Goal: Task Accomplishment & Management: Manage account settings

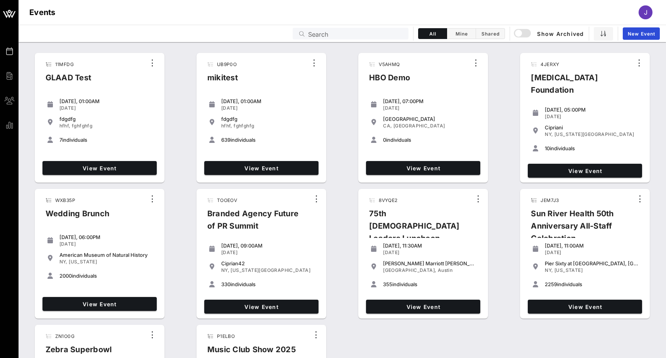
click at [338, 31] on input "Search" at bounding box center [356, 34] width 96 height 10
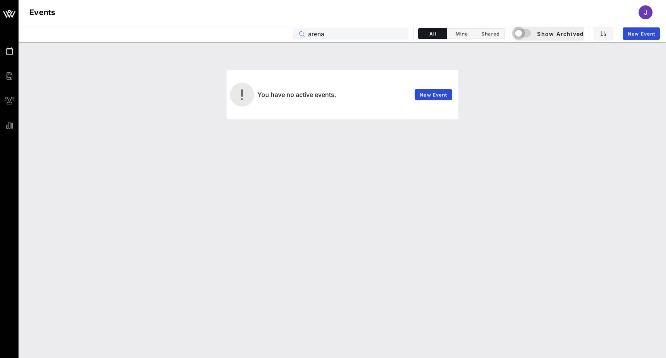
type input "arena"
click at [522, 34] on div "button" at bounding box center [518, 33] width 11 height 11
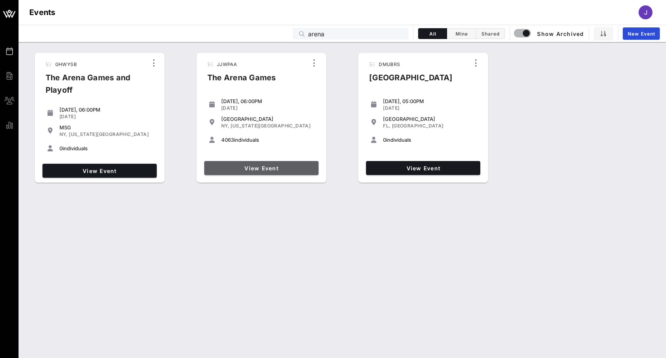
click at [256, 166] on span "View Event" at bounding box center [261, 168] width 108 height 7
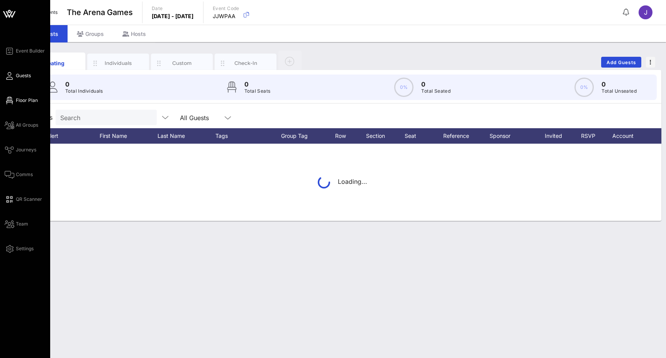
click at [13, 101] on link "Floor Plan" at bounding box center [21, 100] width 33 height 9
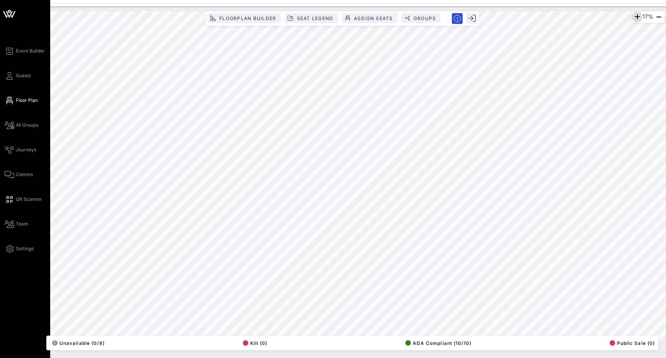
click at [633, 14] on icon "button" at bounding box center [637, 16] width 9 height 9
click at [633, 14] on icon "button" at bounding box center [636, 16] width 9 height 9
click at [633, 14] on icon "button" at bounding box center [635, 16] width 9 height 9
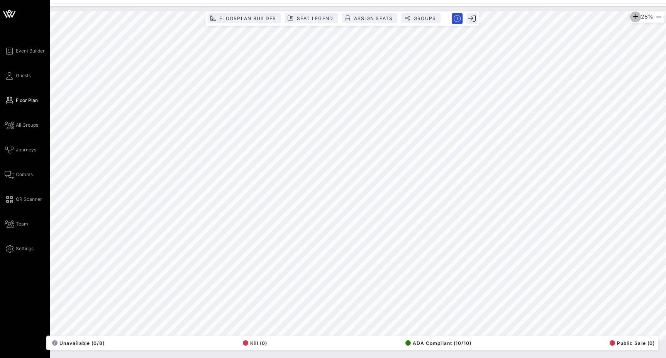
click at [633, 14] on icon "button" at bounding box center [635, 16] width 9 height 9
click at [633, 14] on icon "button" at bounding box center [636, 16] width 9 height 9
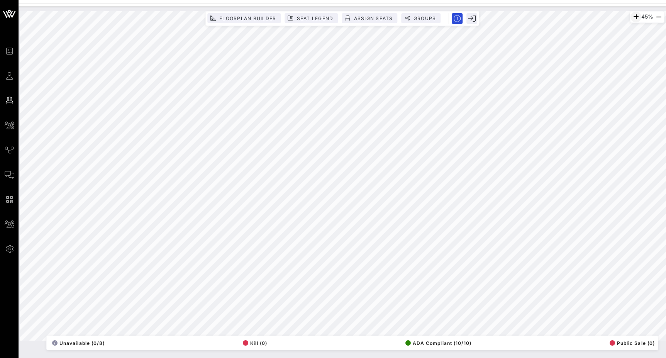
click at [633, 18] on icon "button" at bounding box center [636, 16] width 9 height 9
click at [633, 18] on icon "button" at bounding box center [635, 16] width 9 height 9
click at [633, 18] on icon "button" at bounding box center [636, 16] width 9 height 9
click at [634, 16] on icon "button" at bounding box center [635, 16] width 9 height 9
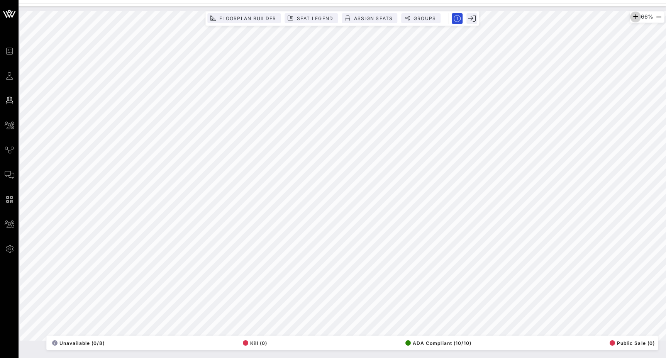
click at [634, 16] on icon "button" at bounding box center [635, 16] width 9 height 9
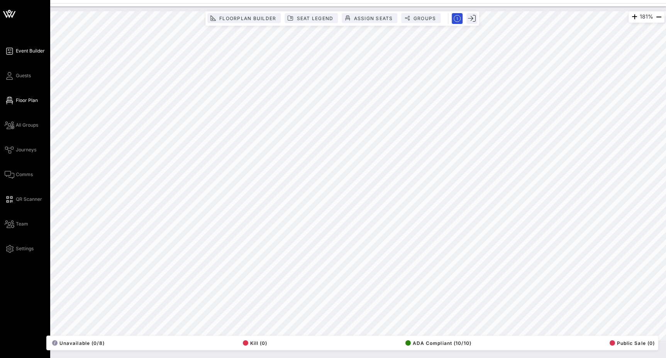
click at [24, 53] on span "Event Builder" at bounding box center [30, 51] width 29 height 7
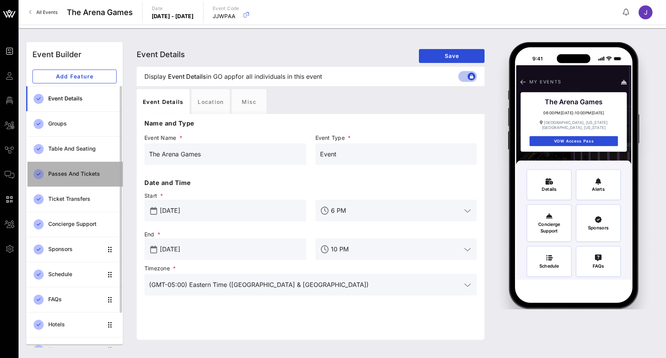
click at [82, 180] on div "Passes and Tickets" at bounding box center [82, 174] width 68 height 16
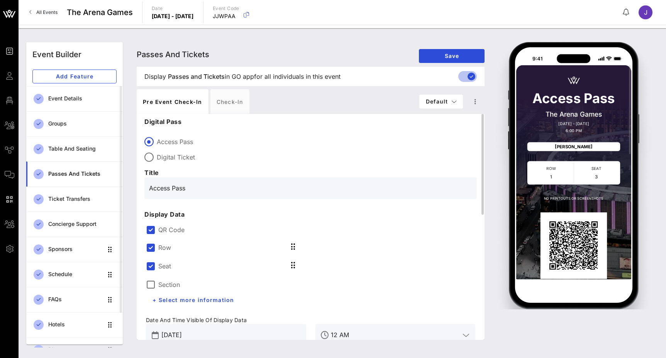
click at [170, 230] on label "QR Code" at bounding box center [316, 230] width 317 height 8
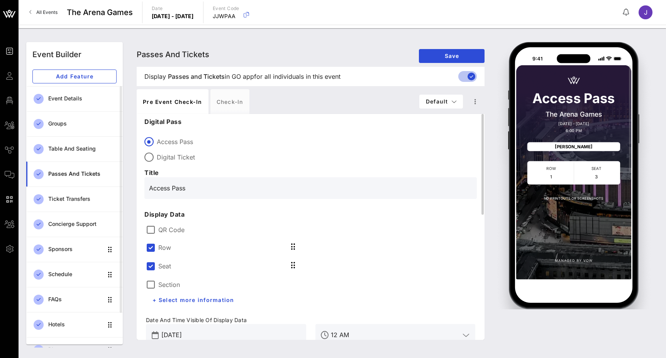
click at [159, 246] on label "Row" at bounding box center [164, 248] width 13 height 8
click at [159, 267] on label "Section" at bounding box center [169, 266] width 22 height 8
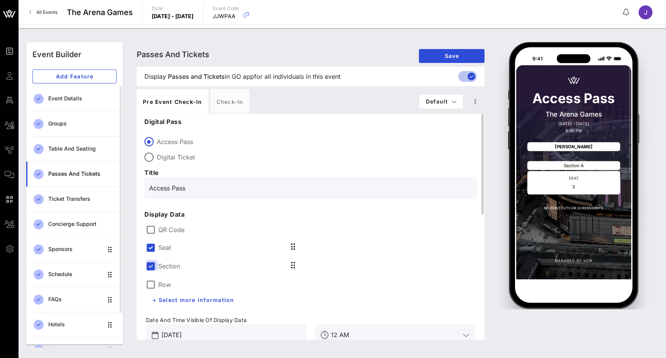
click at [151, 263] on div at bounding box center [150, 266] width 13 height 13
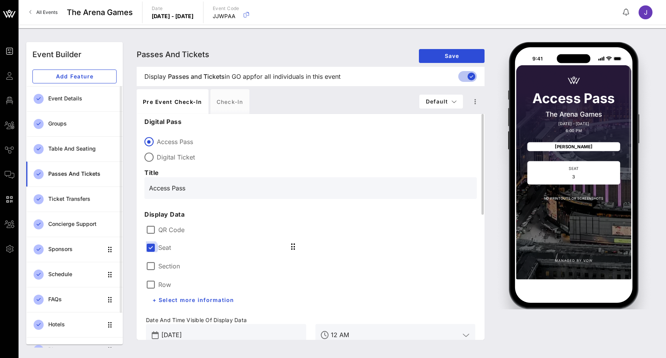
click at [150, 244] on div at bounding box center [150, 247] width 13 height 13
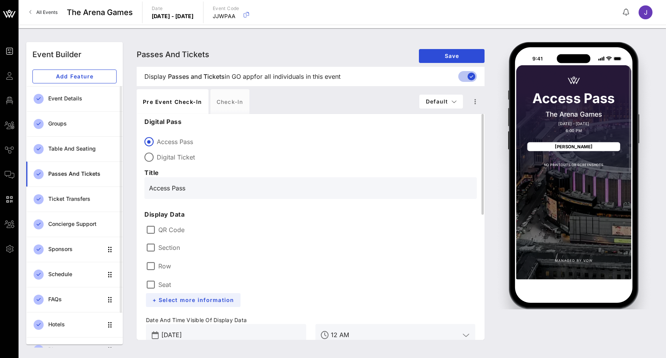
click at [175, 298] on span "+ Select more information" at bounding box center [193, 300] width 82 height 7
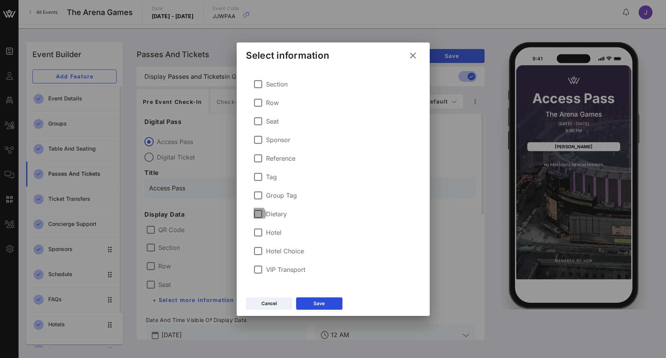
click at [260, 212] on div at bounding box center [258, 213] width 13 height 13
click at [260, 197] on div at bounding box center [258, 195] width 13 height 13
click at [259, 175] on div at bounding box center [258, 176] width 13 height 13
click at [321, 301] on div "Save" at bounding box center [319, 304] width 11 height 8
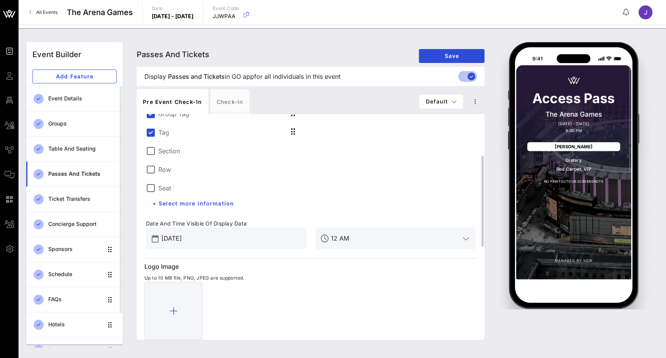
scroll to position [152, 0]
click at [233, 248] on div "[DATE]" at bounding box center [231, 239] width 140 height 22
click at [184, 231] on div "[DATE]" at bounding box center [231, 239] width 140 height 22
click at [73, 224] on div "Concierge Support" at bounding box center [82, 224] width 68 height 7
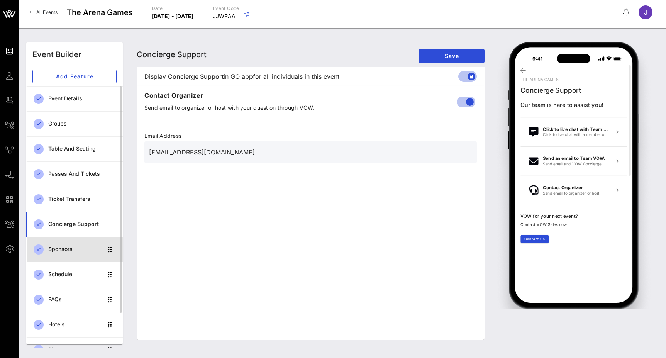
click at [75, 244] on div "Sponsors" at bounding box center [75, 249] width 54 height 16
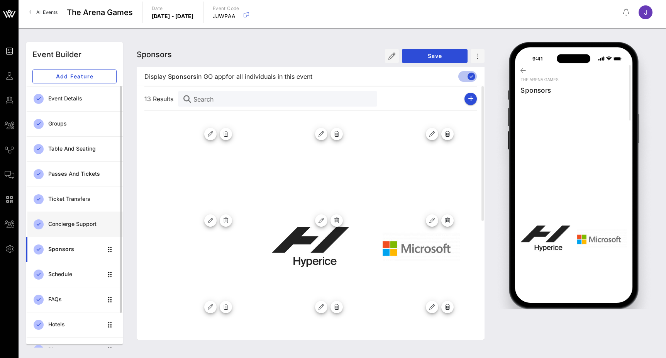
scroll to position [40, 0]
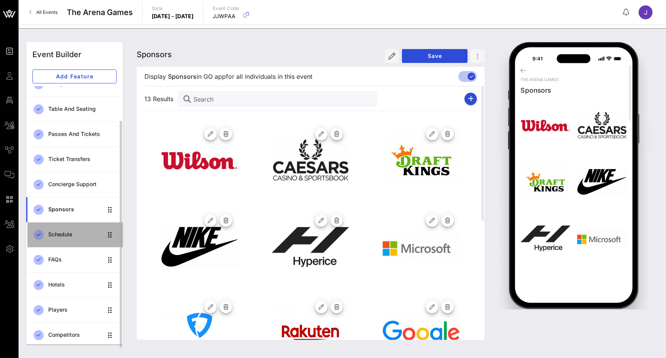
click at [73, 236] on div "Schedule" at bounding box center [75, 234] width 54 height 7
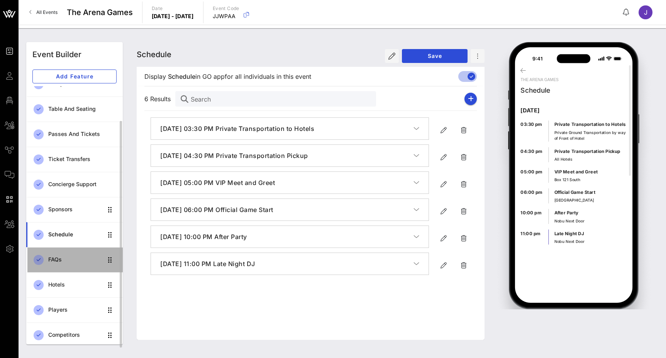
click at [65, 255] on div "FAQs" at bounding box center [75, 260] width 54 height 16
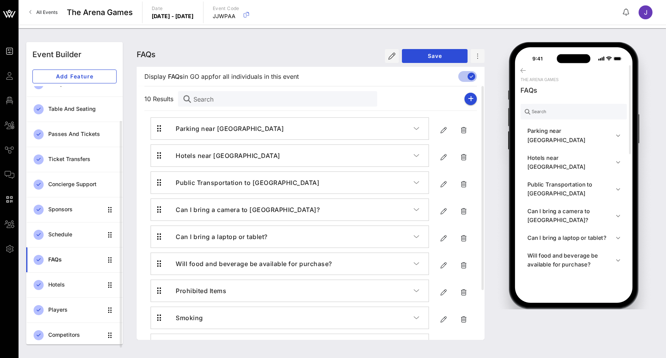
drag, startPoint x: 88, startPoint y: 29, endPoint x: 42, endPoint y: 16, distance: 47.1
click at [42, 16] on link "All Events" at bounding box center [43, 12] width 37 height 12
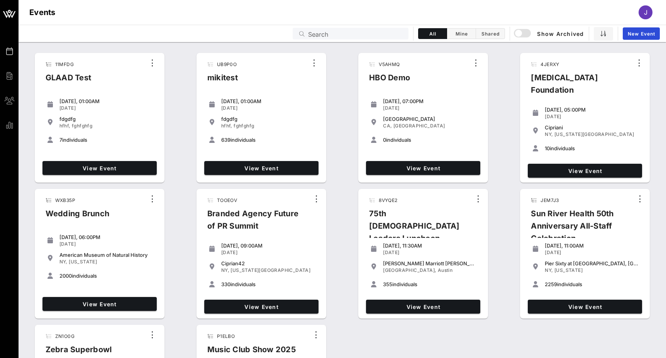
click at [314, 39] on div "Events Search All Mine Shared Show Archived New Event" at bounding box center [343, 33] width 648 height 17
click at [317, 36] on input "text" at bounding box center [356, 34] width 96 height 10
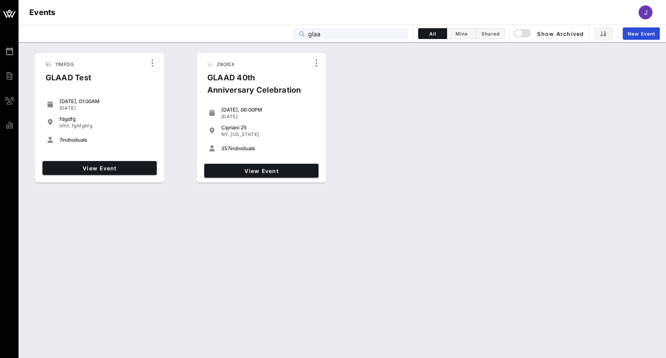
type input "glaad"
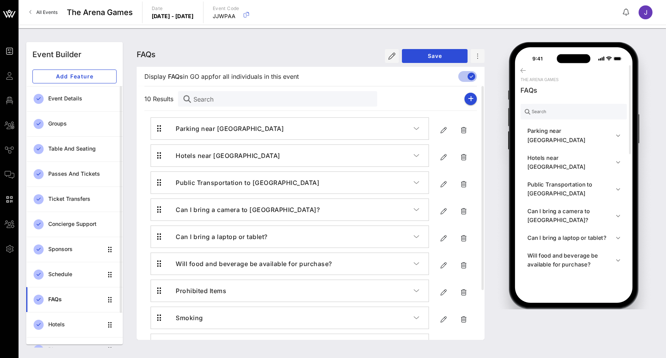
click at [46, 12] on span "All Events" at bounding box center [46, 12] width 21 height 6
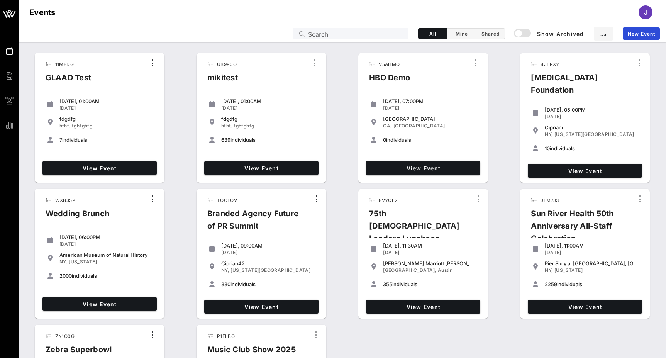
click at [400, 35] on input "Search" at bounding box center [356, 34] width 96 height 10
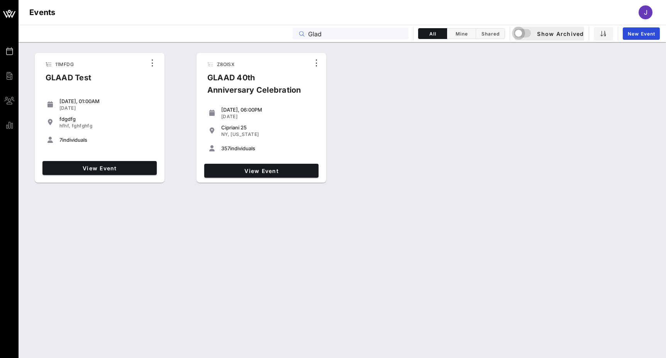
drag, startPoint x: 327, startPoint y: 63, endPoint x: 517, endPoint y: 35, distance: 191.4
click at [517, 35] on div "button" at bounding box center [518, 33] width 11 height 11
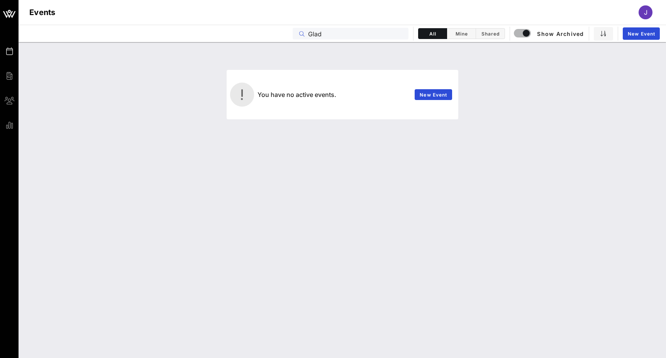
click at [316, 34] on input "Glad" at bounding box center [356, 34] width 96 height 10
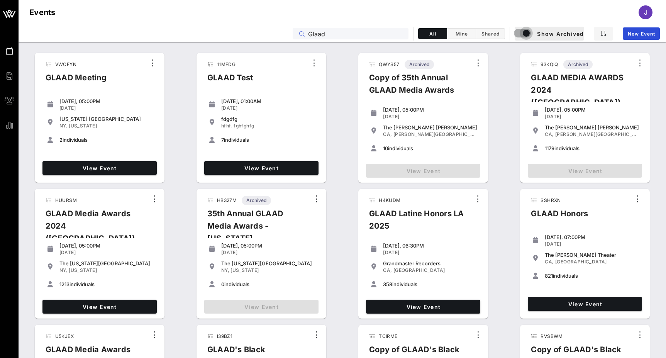
type input "Glaad"
click at [527, 31] on div "button" at bounding box center [526, 33] width 11 height 11
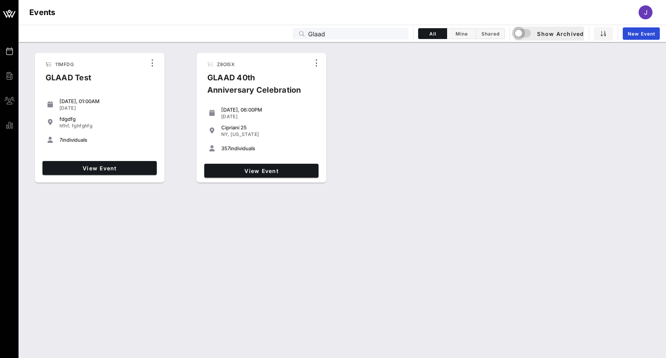
click at [522, 32] on div "button" at bounding box center [518, 33] width 11 height 11
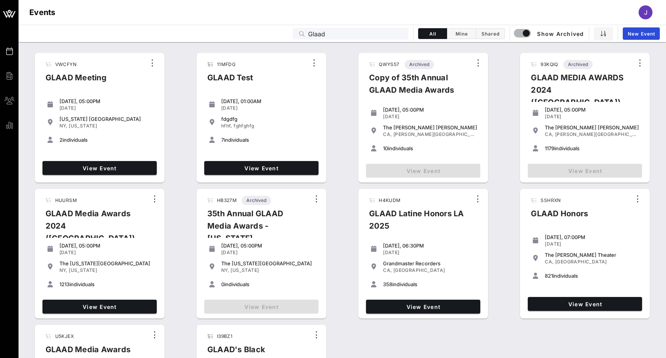
scroll to position [103, 0]
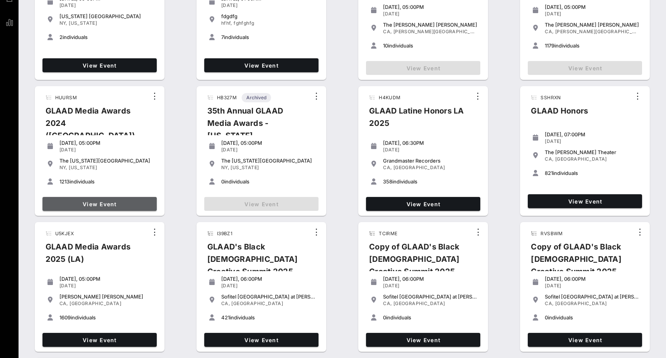
click at [114, 202] on span "View Event" at bounding box center [100, 204] width 108 height 7
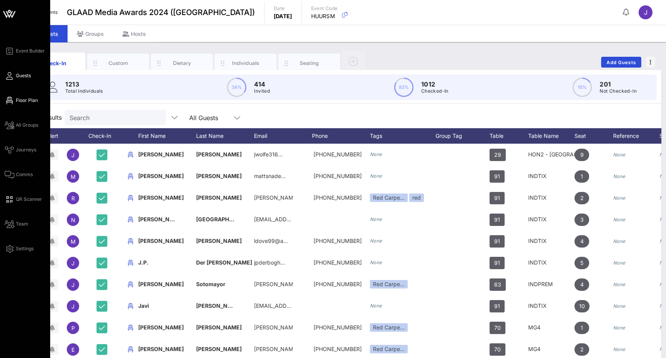
click at [17, 100] on span "Floor Plan" at bounding box center [27, 100] width 22 height 7
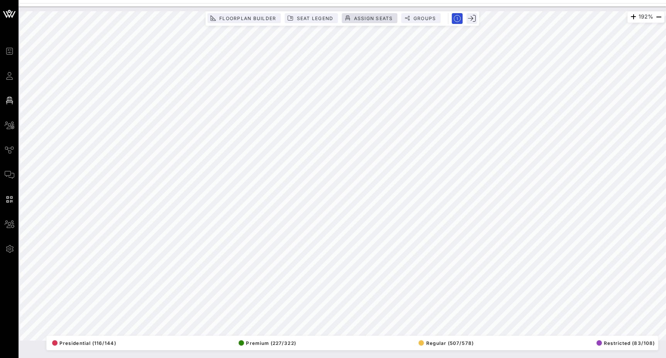
click at [371, 18] on span "Assign Seats" at bounding box center [372, 18] width 39 height 6
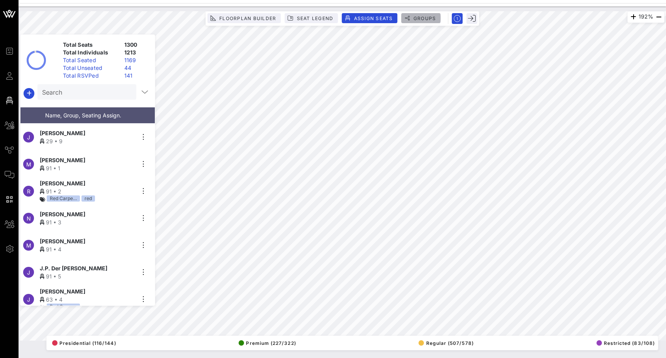
click at [416, 19] on span "Groups" at bounding box center [424, 18] width 23 height 6
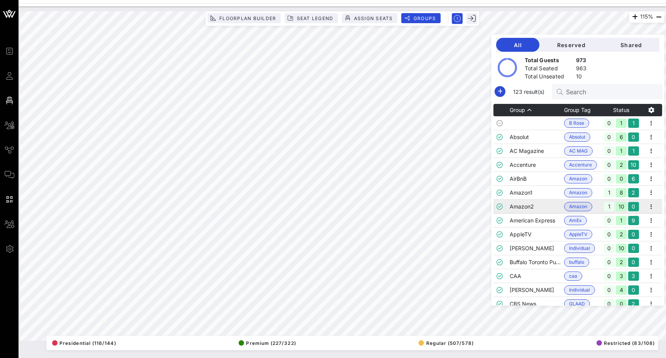
click at [539, 204] on td "Amazon2" at bounding box center [537, 207] width 54 height 14
click at [552, 221] on td "American Express" at bounding box center [537, 221] width 54 height 14
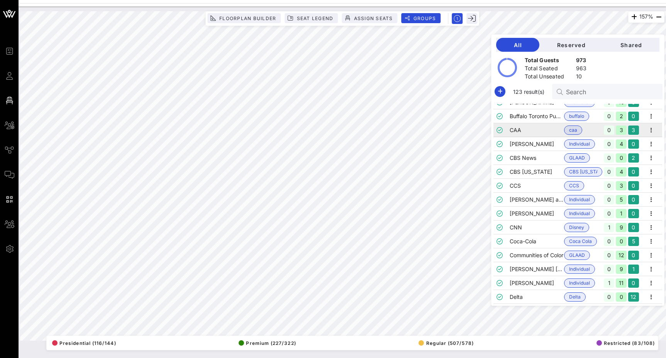
scroll to position [150, 0]
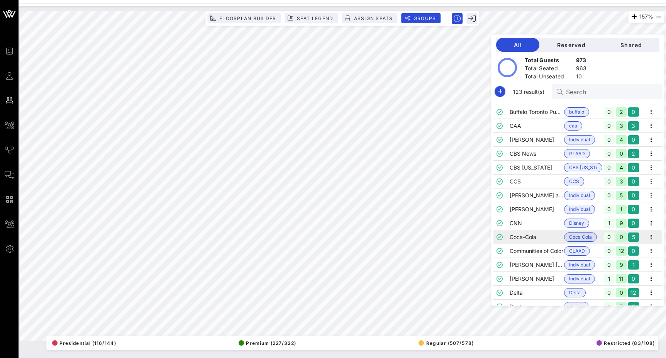
click at [540, 233] on td "Coca-Cola" at bounding box center [537, 237] width 54 height 14
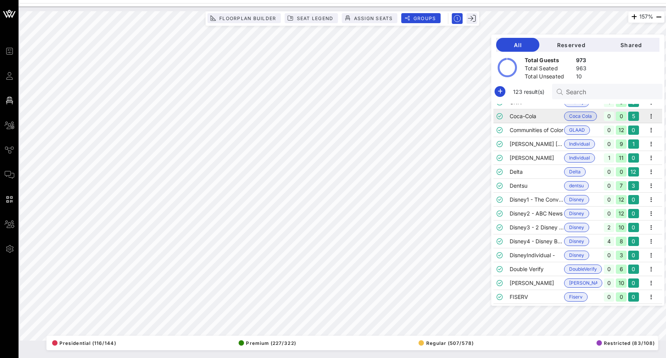
scroll to position [272, 0]
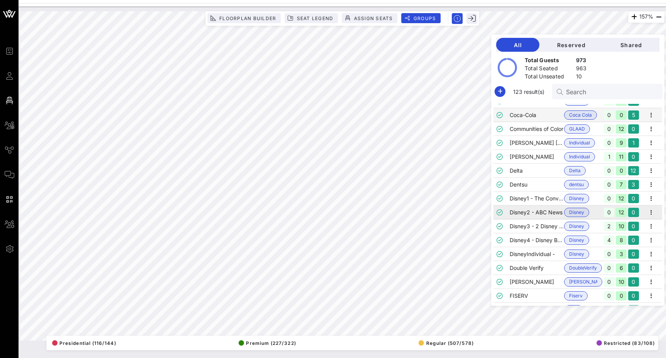
click at [535, 213] on td "Disney2 - ABC News" at bounding box center [537, 213] width 54 height 14
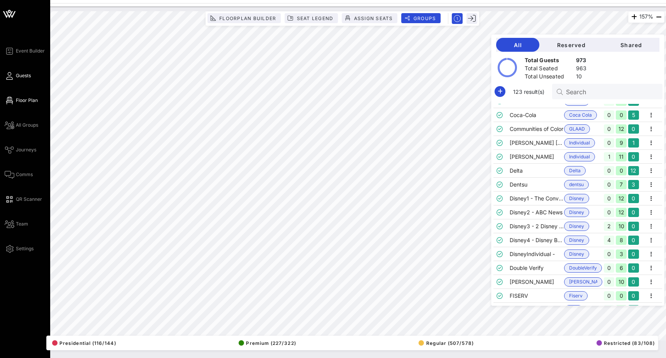
click at [11, 75] on icon at bounding box center [10, 75] width 10 height 1
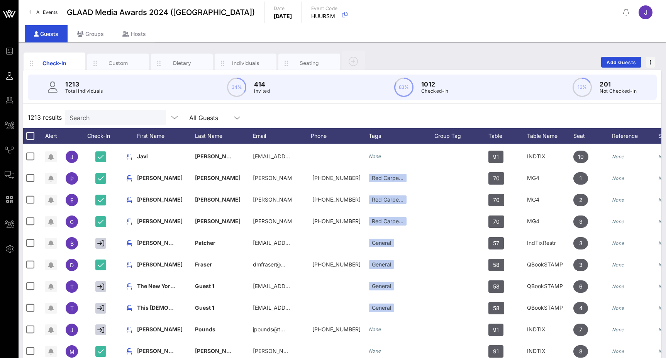
scroll to position [0, 1]
click at [80, 119] on input "text" at bounding box center [115, 117] width 90 height 10
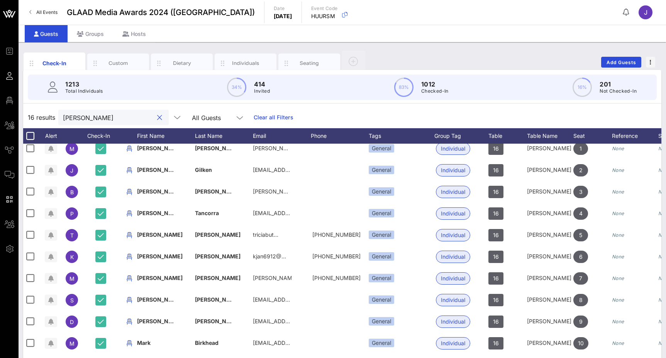
scroll to position [114, 1]
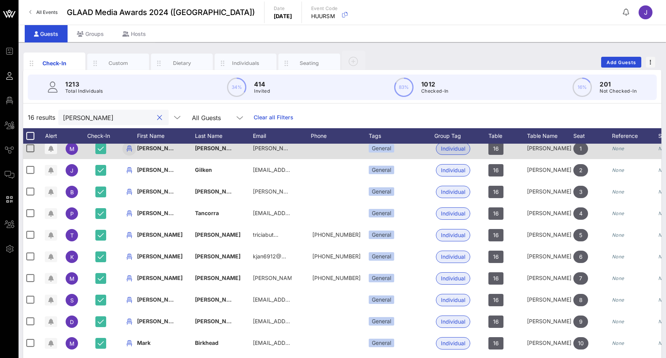
type input "[PERSON_NAME]"
click at [129, 148] on icon "button" at bounding box center [129, 148] width 9 height 9
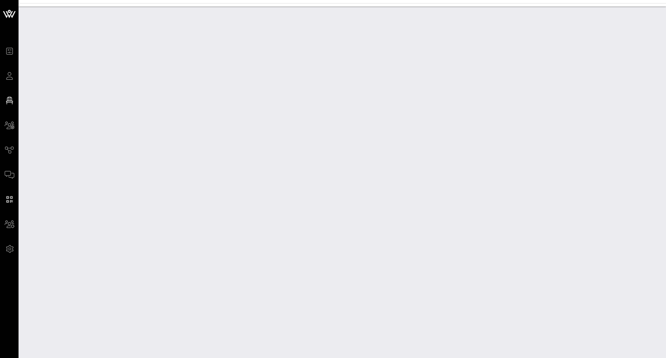
scroll to position [14711, 0]
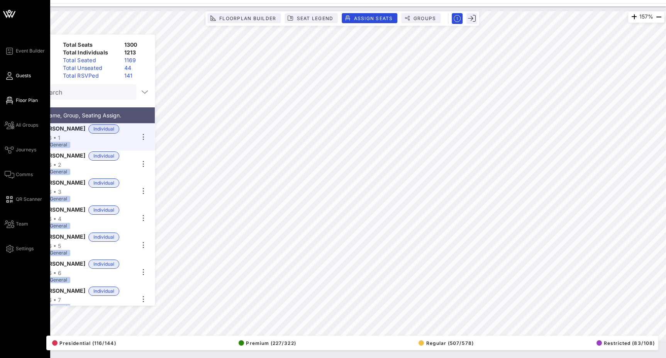
click at [15, 75] on link "Guests" at bounding box center [18, 75] width 26 height 9
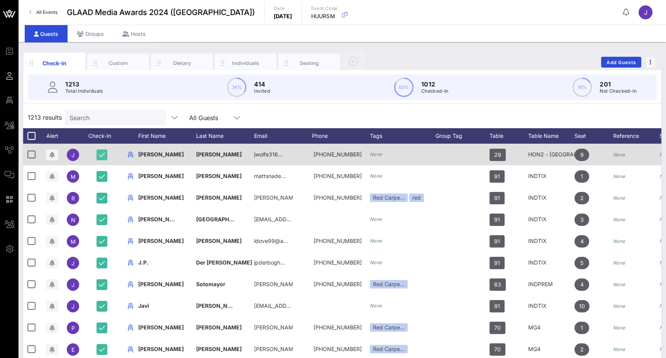
click at [104, 154] on icon "button" at bounding box center [102, 154] width 6 height 7
click at [53, 155] on icon "button" at bounding box center [51, 155] width 5 height 6
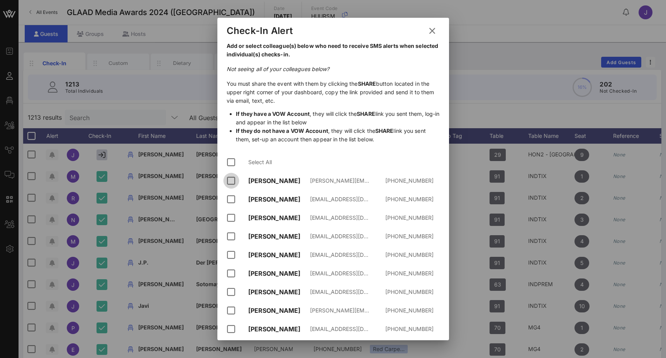
click at [231, 179] on div at bounding box center [231, 180] width 13 height 13
click at [233, 205] on div at bounding box center [231, 199] width 13 height 13
click at [233, 216] on div at bounding box center [231, 217] width 13 height 13
click at [233, 234] on div at bounding box center [231, 236] width 13 height 13
click at [233, 255] on div at bounding box center [231, 254] width 13 height 13
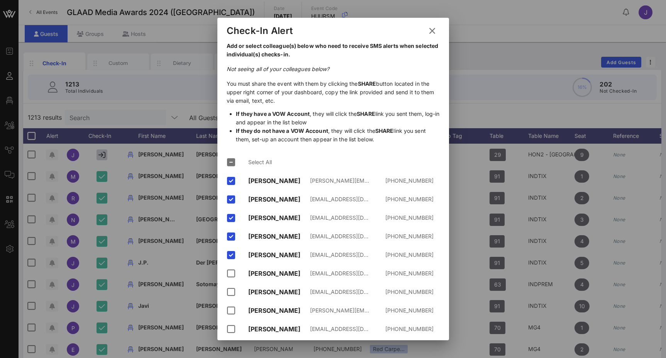
click at [430, 33] on icon at bounding box center [432, 30] width 12 height 11
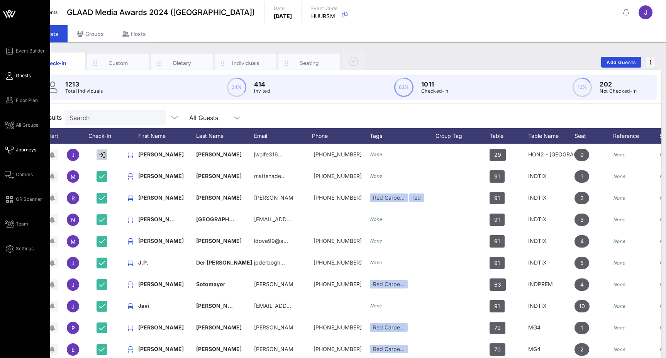
click at [14, 150] on icon at bounding box center [10, 150] width 10 height 1
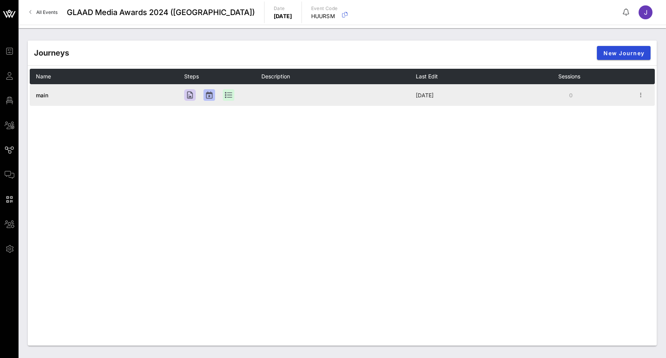
click at [46, 96] on span "main" at bounding box center [42, 95] width 12 height 7
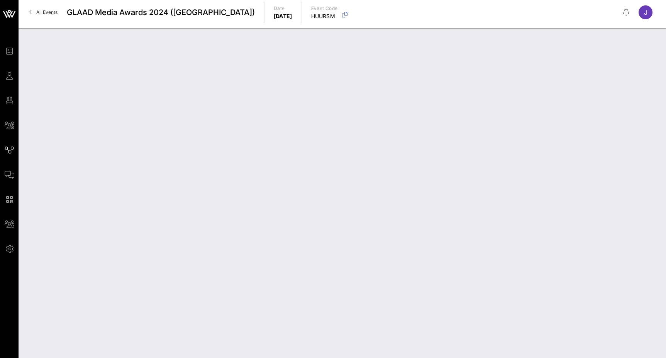
type input "main"
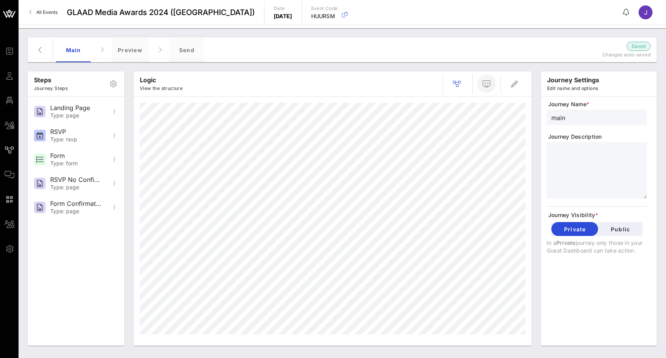
click at [489, 86] on icon "button" at bounding box center [486, 83] width 9 height 9
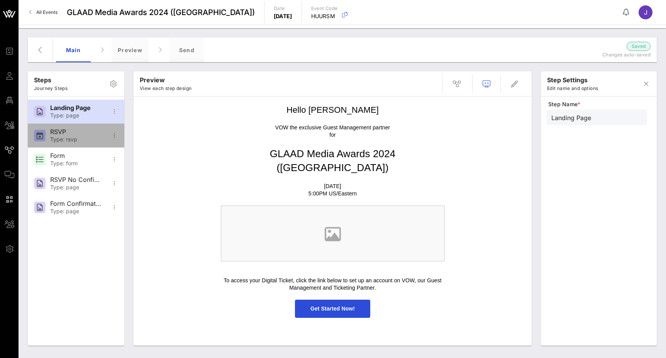
click at [65, 138] on div "Type: rsvp" at bounding box center [75, 139] width 51 height 7
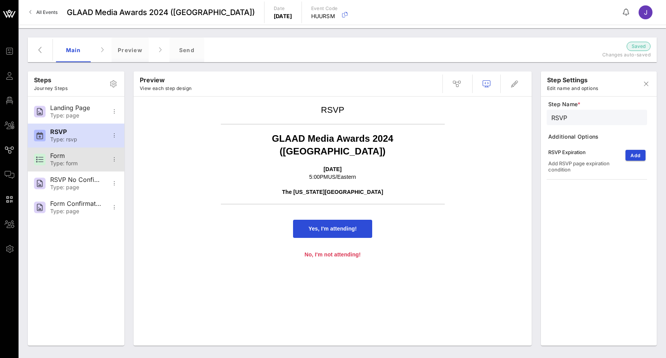
click at [63, 163] on div "Type: form" at bounding box center [75, 163] width 51 height 7
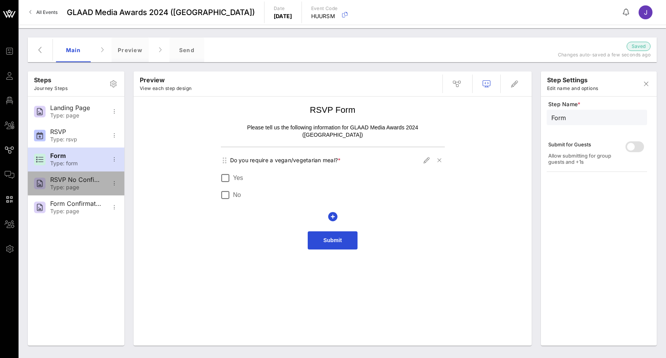
click at [70, 186] on div "Type: page" at bounding box center [75, 187] width 51 height 7
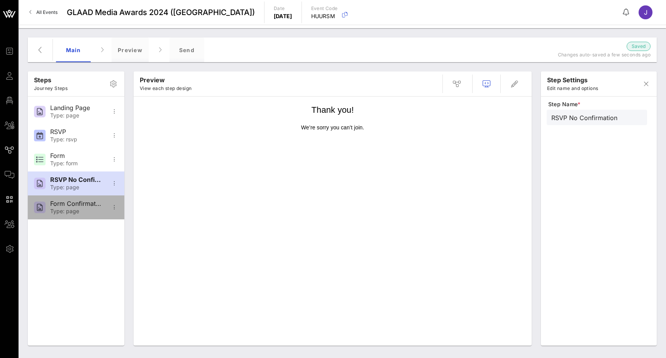
click at [93, 207] on div "Form Confirmation" at bounding box center [75, 203] width 51 height 7
type input "Form Confirmation"
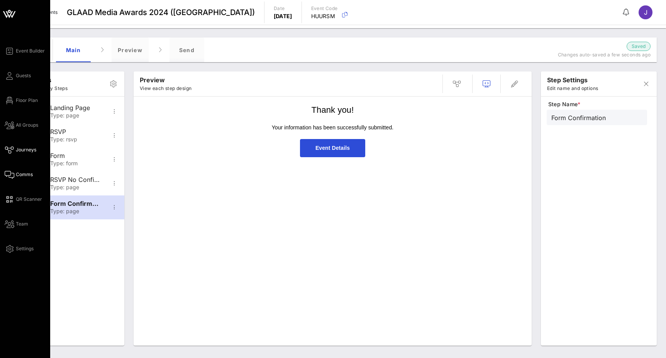
click at [15, 175] on link "Comms" at bounding box center [19, 174] width 28 height 9
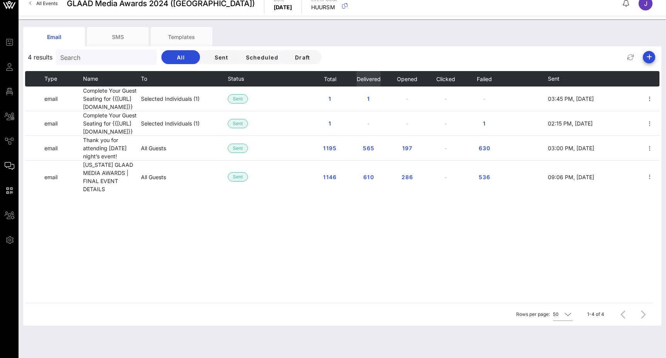
scroll to position [9, 0]
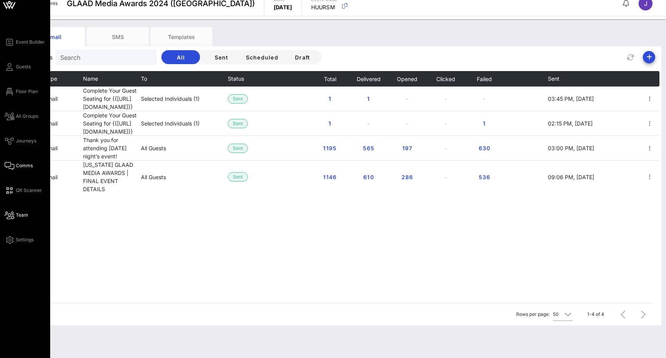
click at [11, 215] on icon at bounding box center [10, 215] width 10 height 1
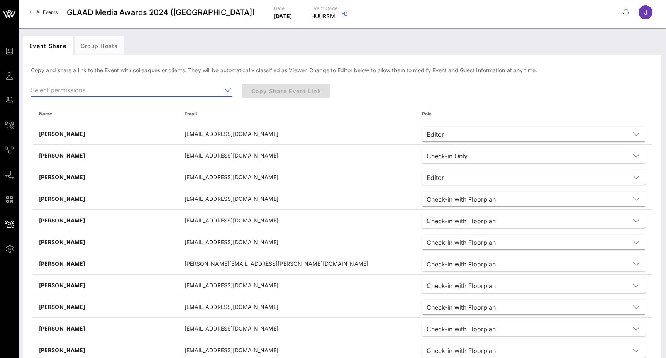
drag, startPoint x: 183, startPoint y: 91, endPoint x: 206, endPoint y: 90, distance: 22.8
click at [206, 90] on input "text" at bounding box center [126, 90] width 191 height 12
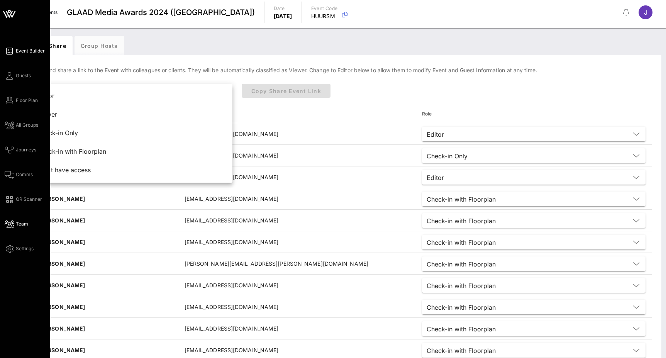
click at [11, 51] on icon at bounding box center [10, 51] width 10 height 1
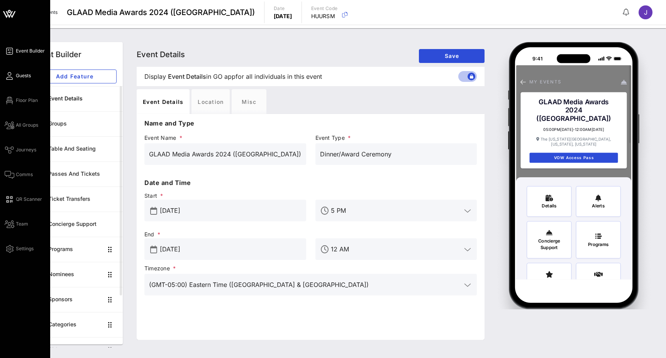
click at [11, 75] on icon at bounding box center [10, 75] width 10 height 1
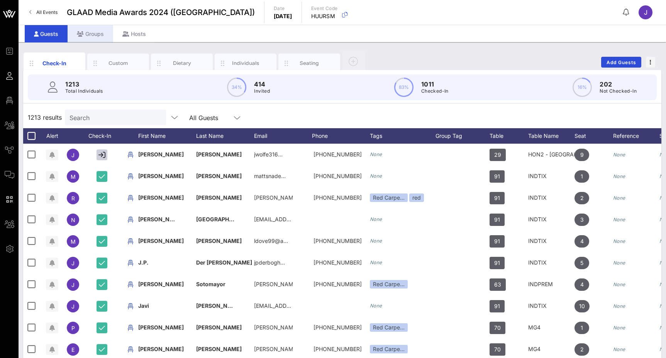
click at [93, 34] on div "Groups" at bounding box center [91, 33] width 46 height 17
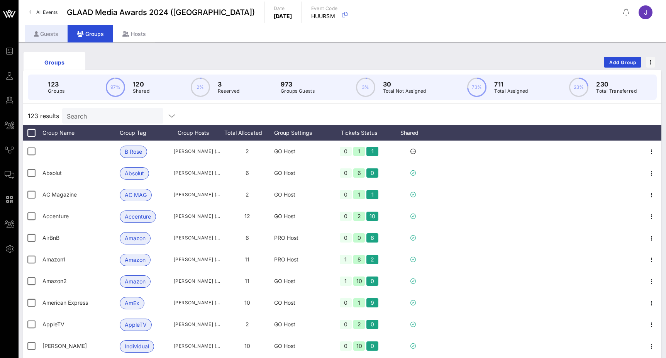
click at [56, 31] on div "Guests" at bounding box center [46, 33] width 43 height 17
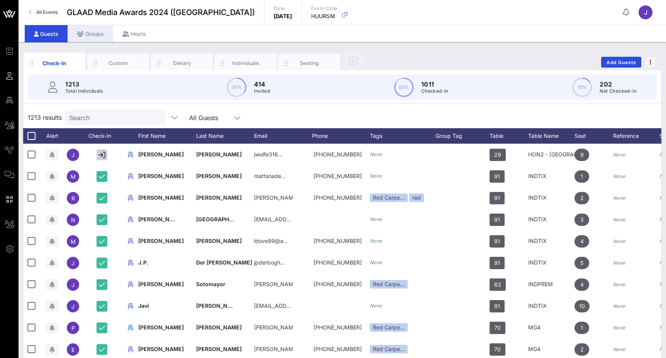
click at [87, 32] on div "Groups" at bounding box center [91, 33] width 46 height 17
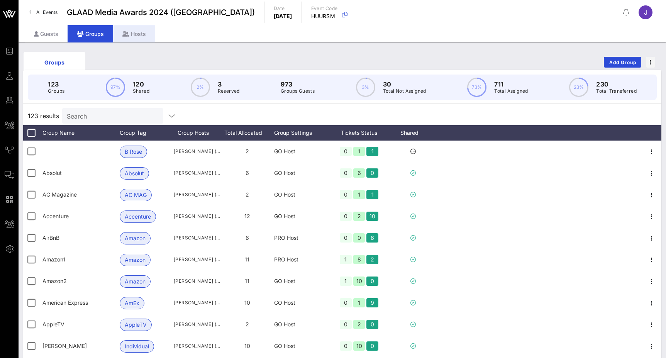
click at [136, 32] on div "Hosts" at bounding box center [134, 33] width 42 height 17
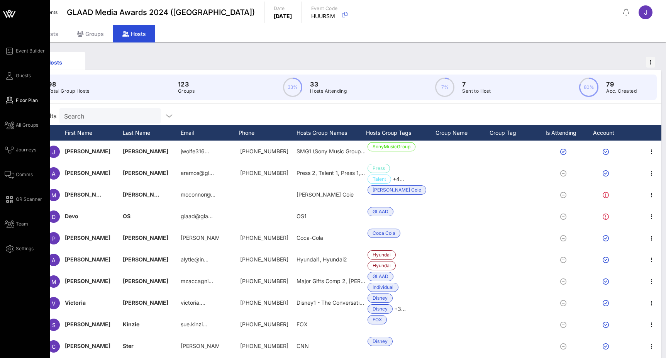
click at [15, 99] on link "Floor Plan" at bounding box center [21, 100] width 33 height 9
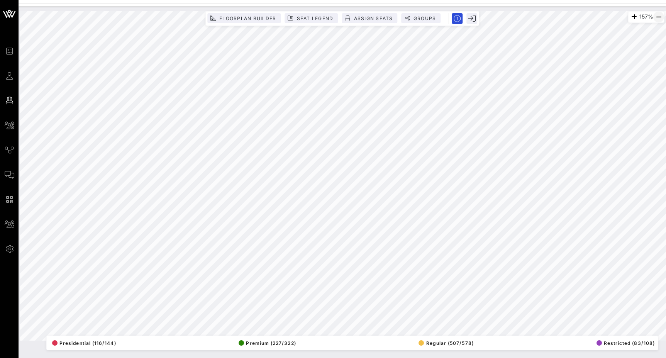
click at [661, 17] on icon "button" at bounding box center [658, 16] width 9 height 9
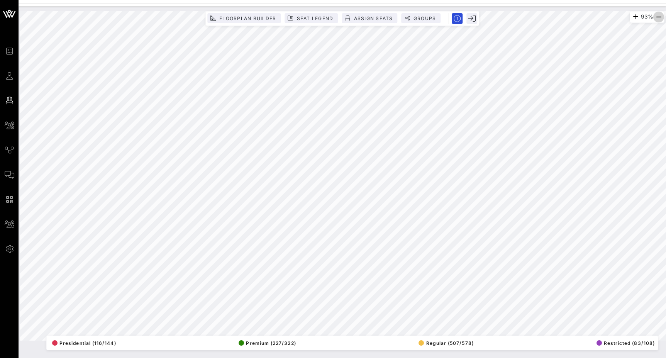
click at [661, 17] on icon "button" at bounding box center [658, 16] width 9 height 9
click at [660, 18] on icon "button" at bounding box center [658, 16] width 9 height 9
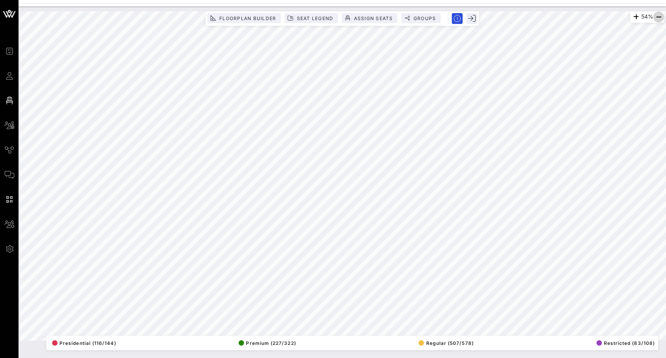
click at [660, 18] on icon "button" at bounding box center [658, 16] width 9 height 9
click at [659, 16] on icon "button" at bounding box center [658, 16] width 9 height 9
